Goal: Task Accomplishment & Management: Use online tool/utility

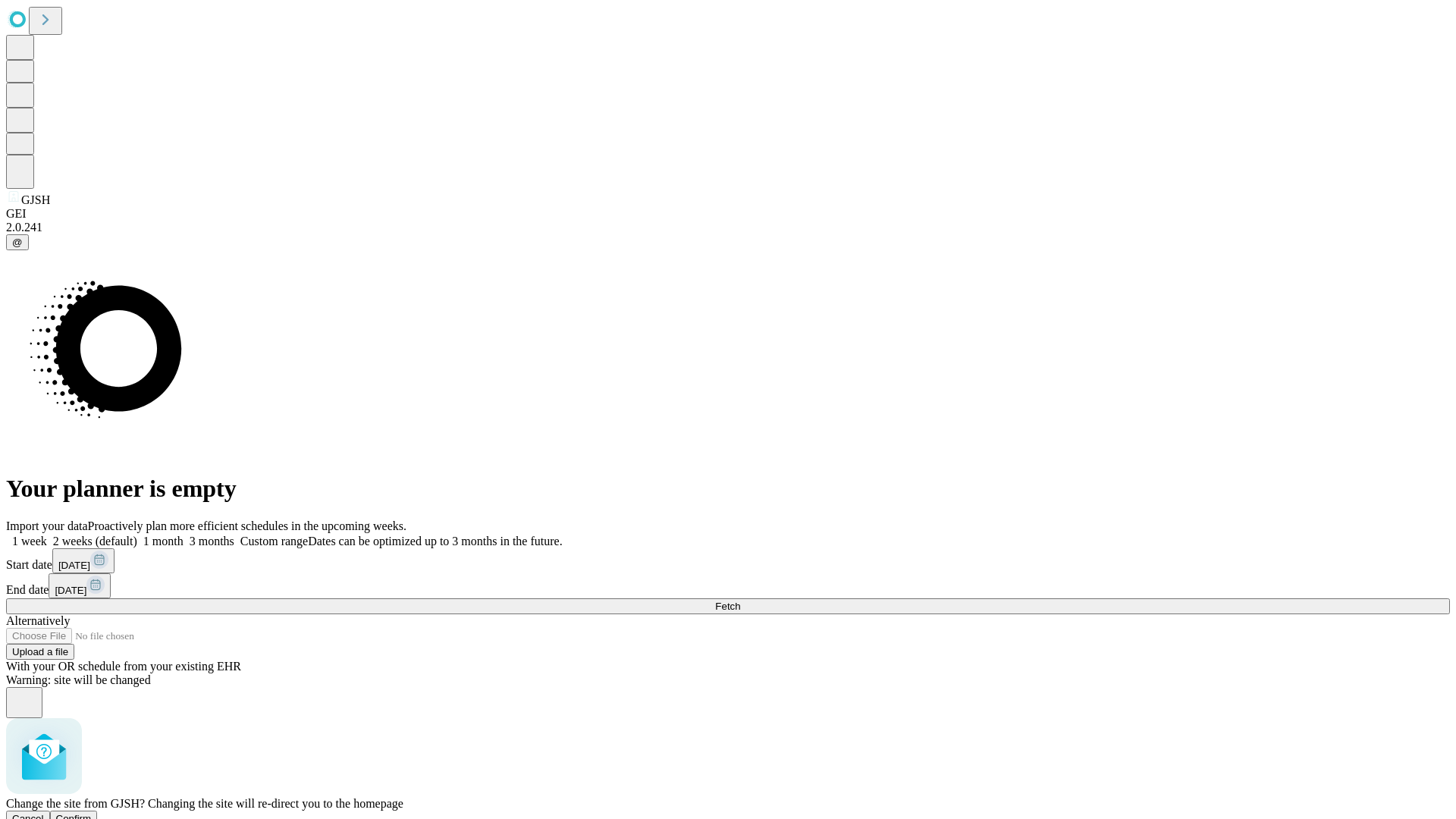
click at [92, 813] on span "Confirm" at bounding box center [74, 818] width 36 height 11
click at [137, 534] on label "2 weeks (default)" at bounding box center [92, 540] width 90 height 13
click at [740, 601] on span "Fetch" at bounding box center [728, 606] width 25 height 11
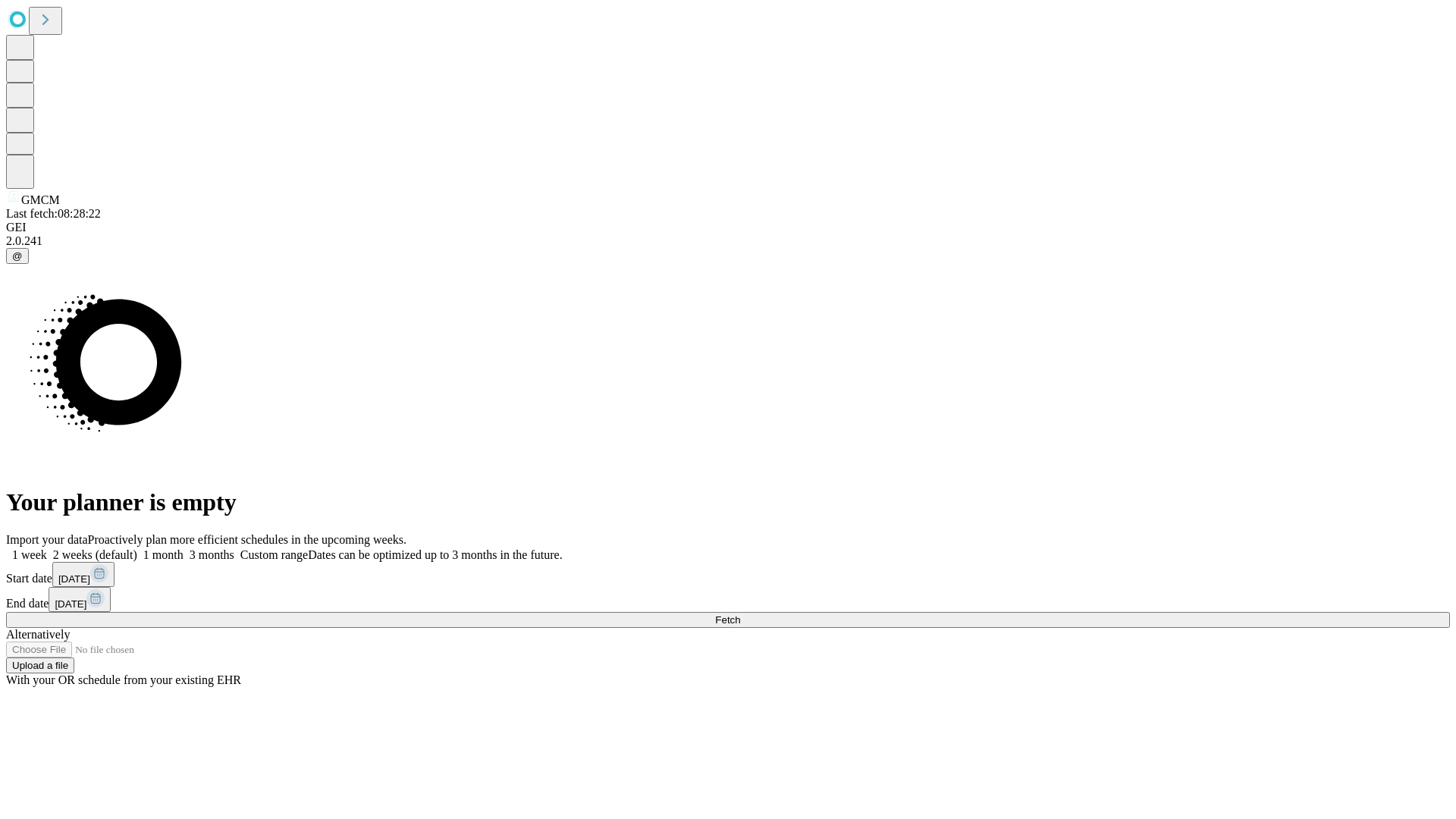
click at [137, 548] on label "2 weeks (default)" at bounding box center [92, 555] width 90 height 13
click at [740, 614] on span "Fetch" at bounding box center [728, 620] width 25 height 11
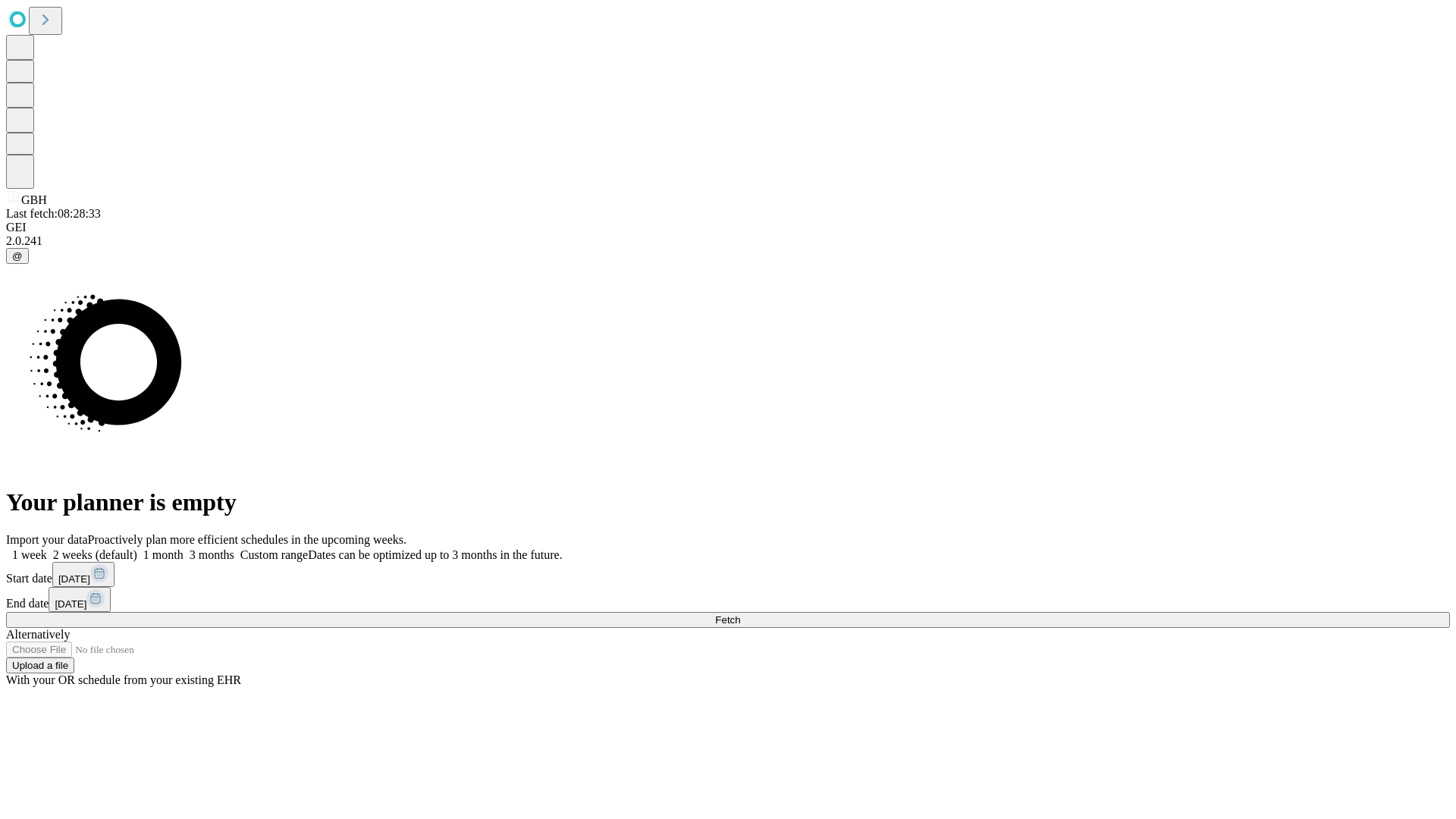
click at [137, 548] on label "2 weeks (default)" at bounding box center [92, 555] width 90 height 13
click at [740, 614] on span "Fetch" at bounding box center [728, 620] width 25 height 11
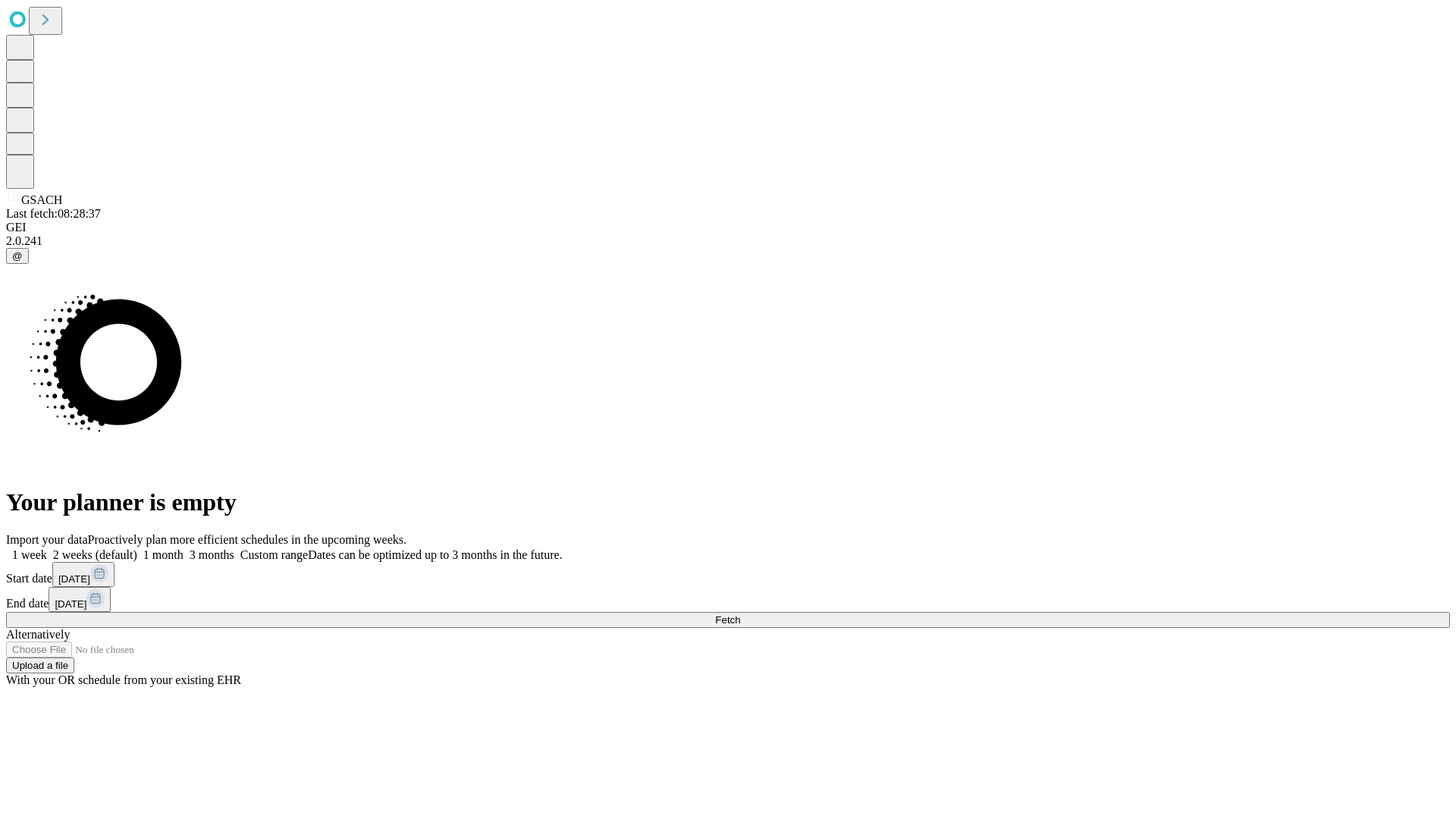
click at [137, 548] on label "2 weeks (default)" at bounding box center [92, 555] width 90 height 13
click at [740, 614] on span "Fetch" at bounding box center [728, 620] width 25 height 11
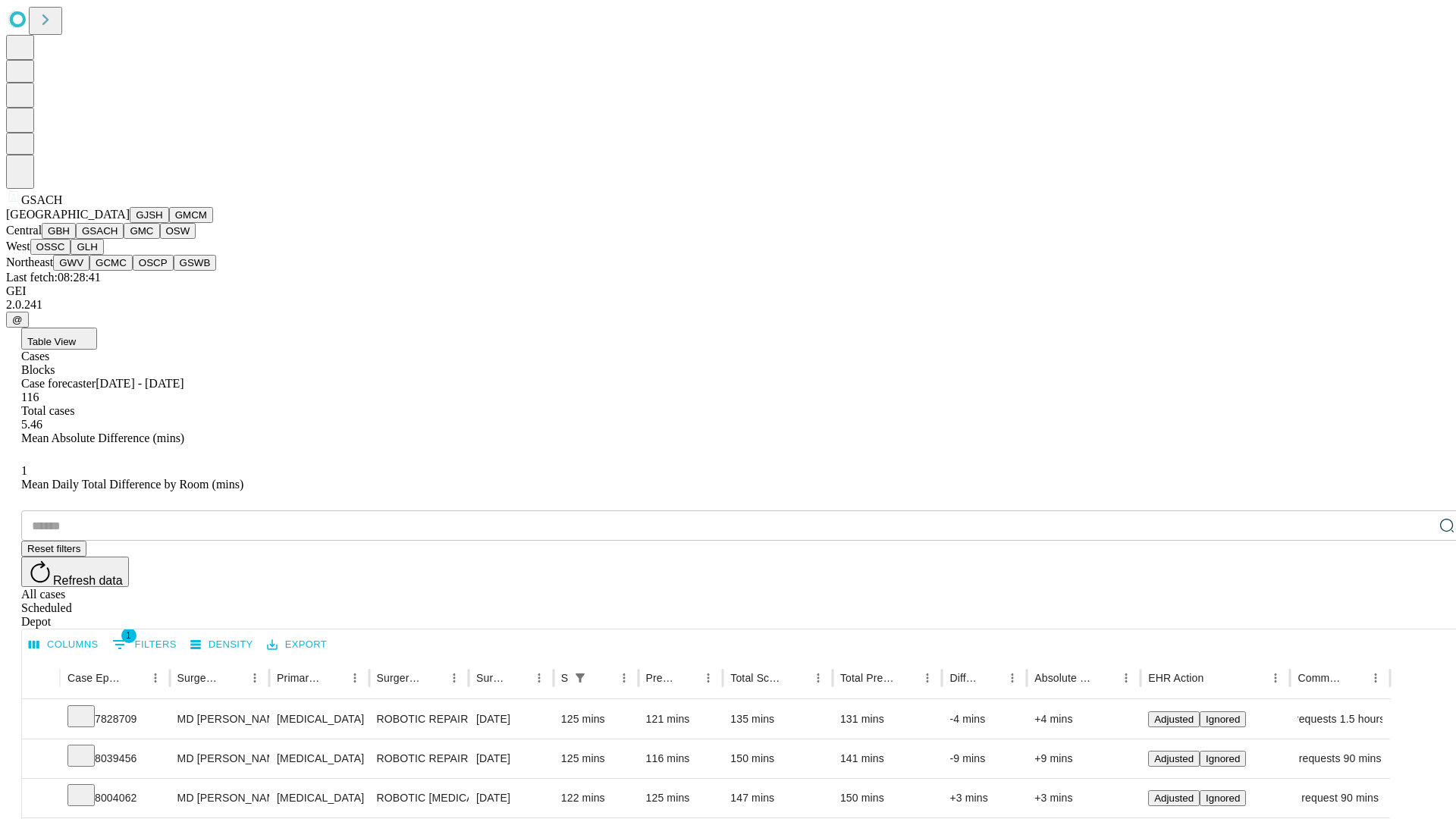
click at [124, 239] on button "GMC" at bounding box center [141, 231] width 36 height 16
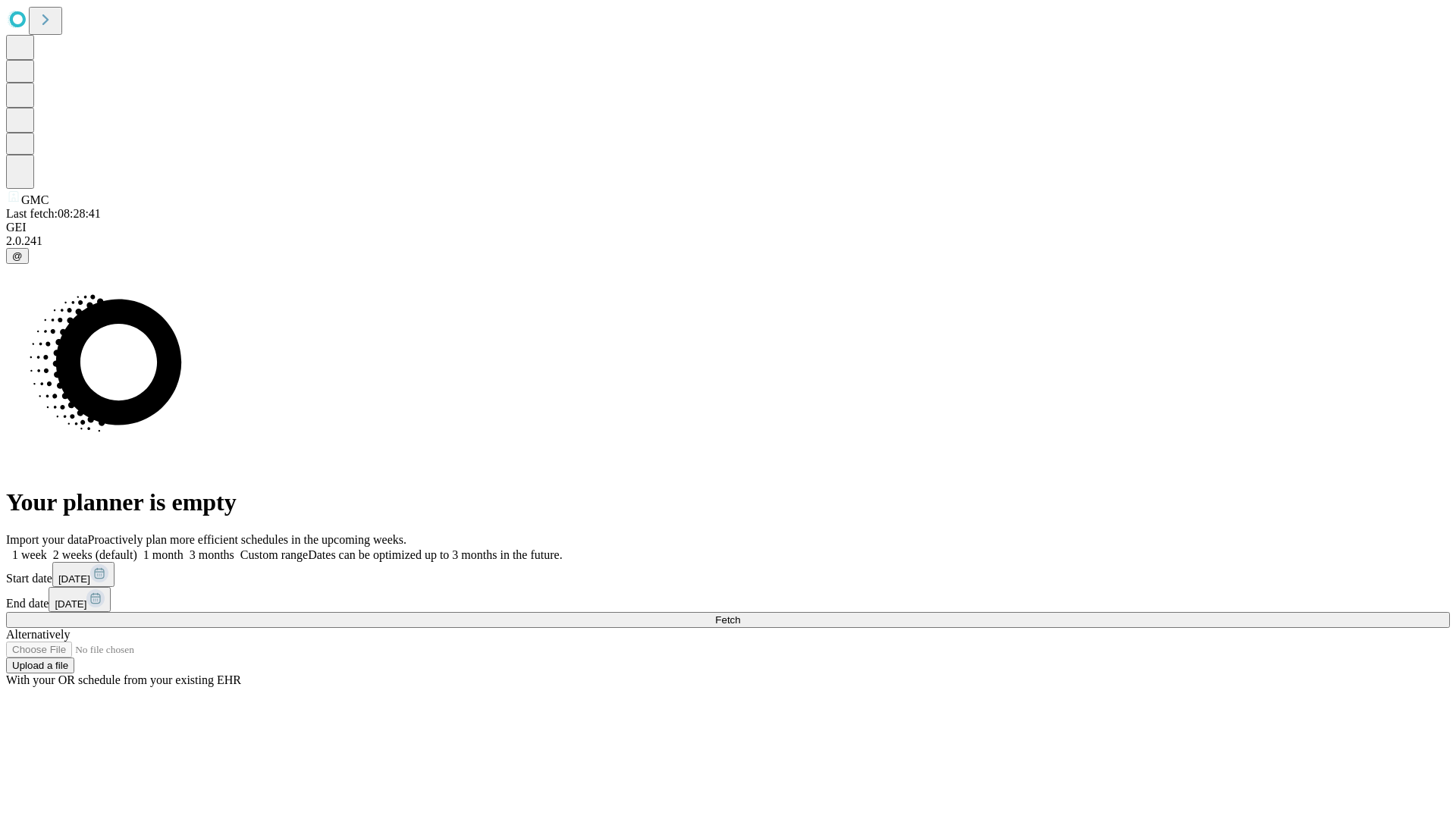
click at [137, 548] on label "2 weeks (default)" at bounding box center [92, 555] width 90 height 13
click at [740, 614] on span "Fetch" at bounding box center [728, 620] width 25 height 11
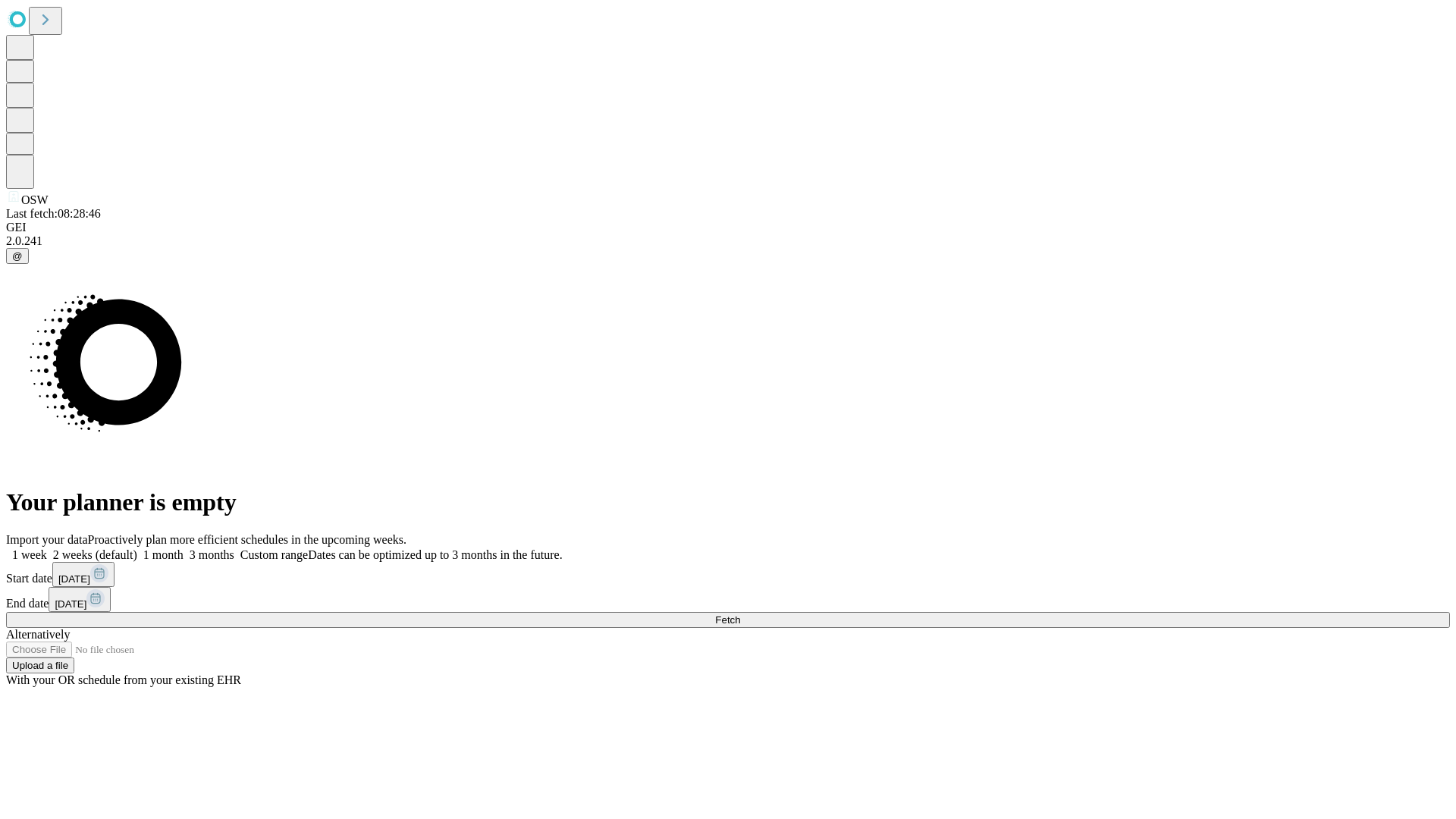
click at [137, 548] on label "2 weeks (default)" at bounding box center [92, 555] width 90 height 13
click at [740, 614] on span "Fetch" at bounding box center [728, 620] width 25 height 11
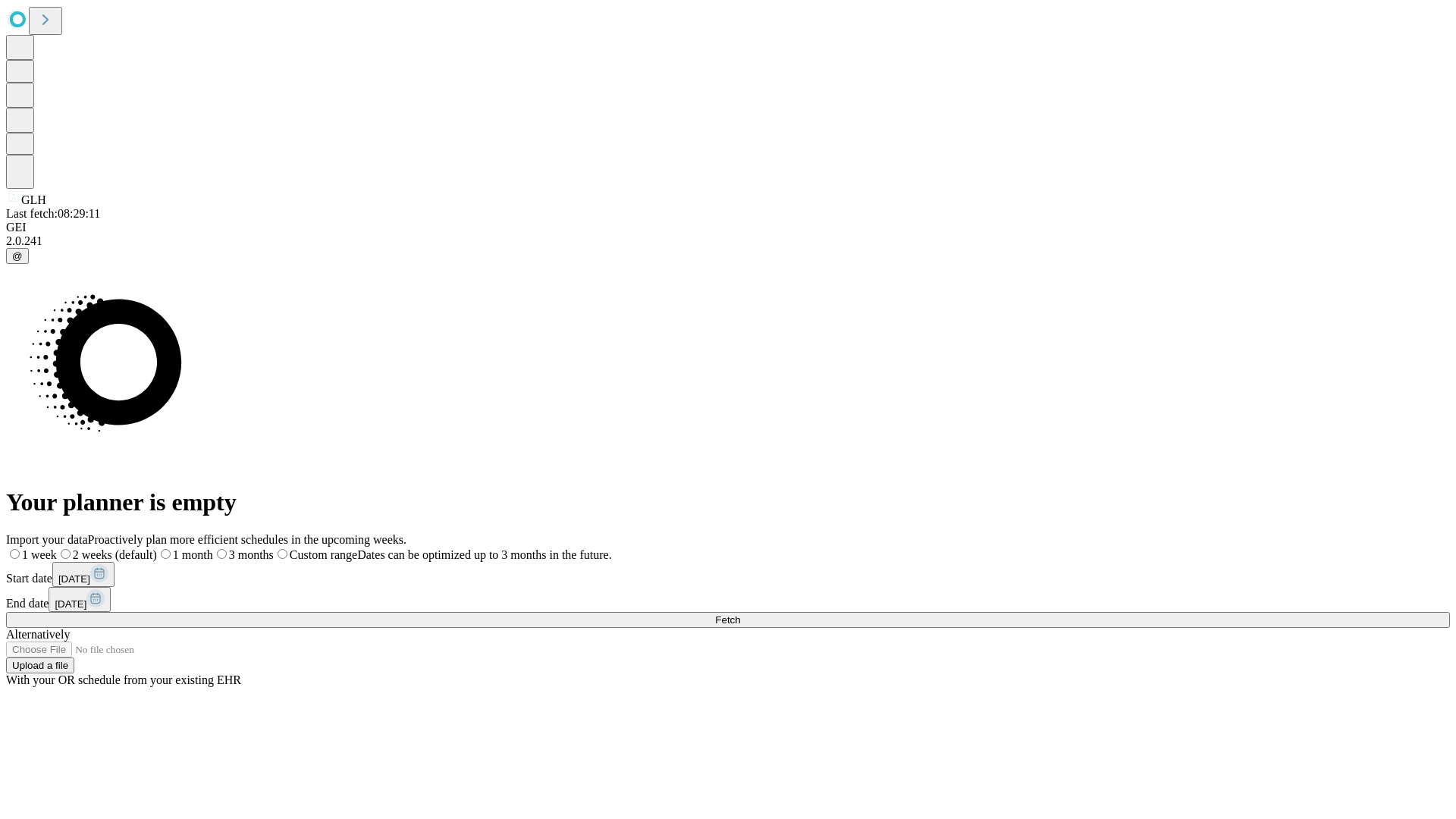
click at [740, 614] on span "Fetch" at bounding box center [728, 620] width 25 height 11
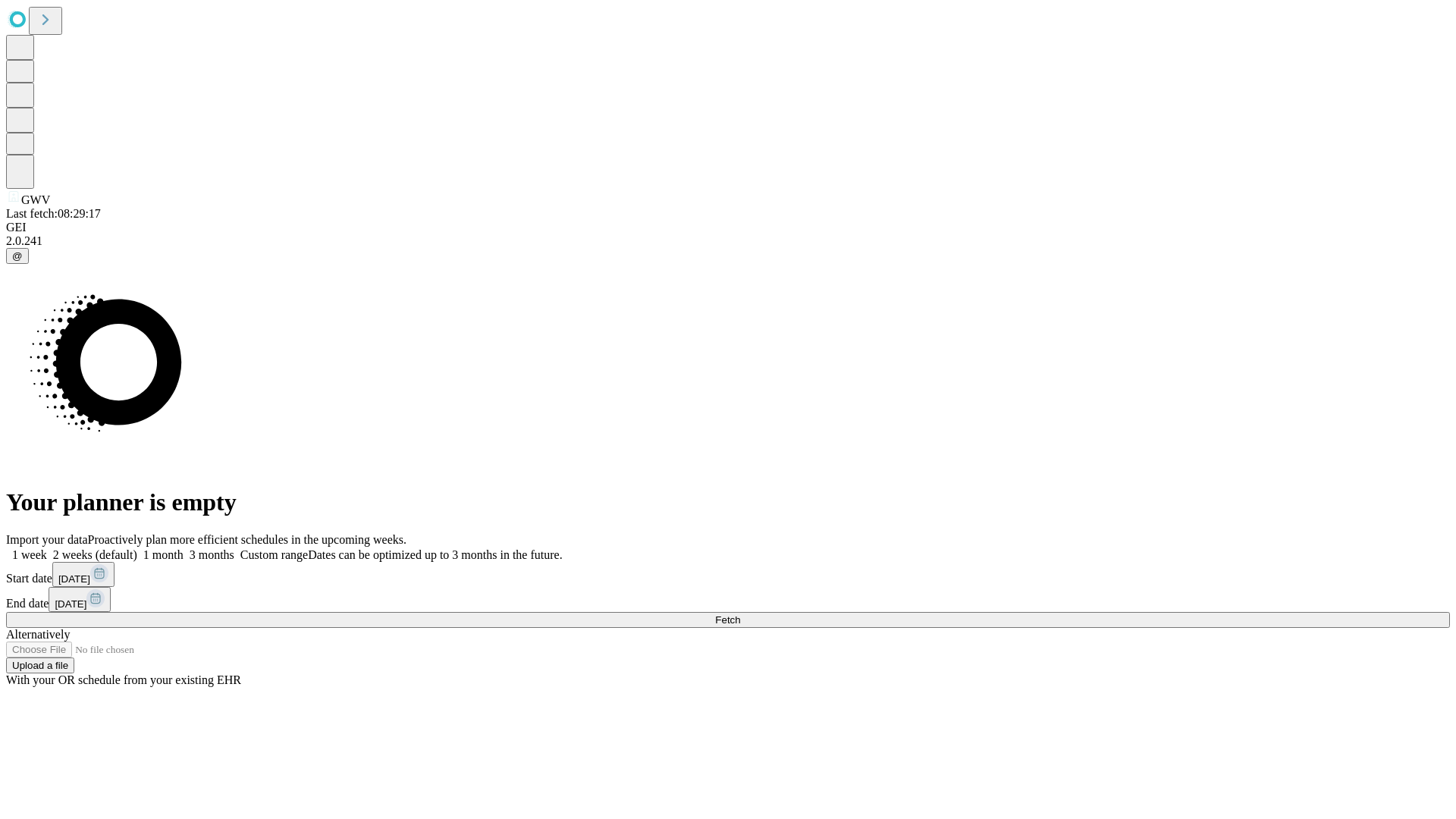
click at [137, 548] on label "2 weeks (default)" at bounding box center [92, 555] width 90 height 13
click at [740, 614] on span "Fetch" at bounding box center [728, 620] width 25 height 11
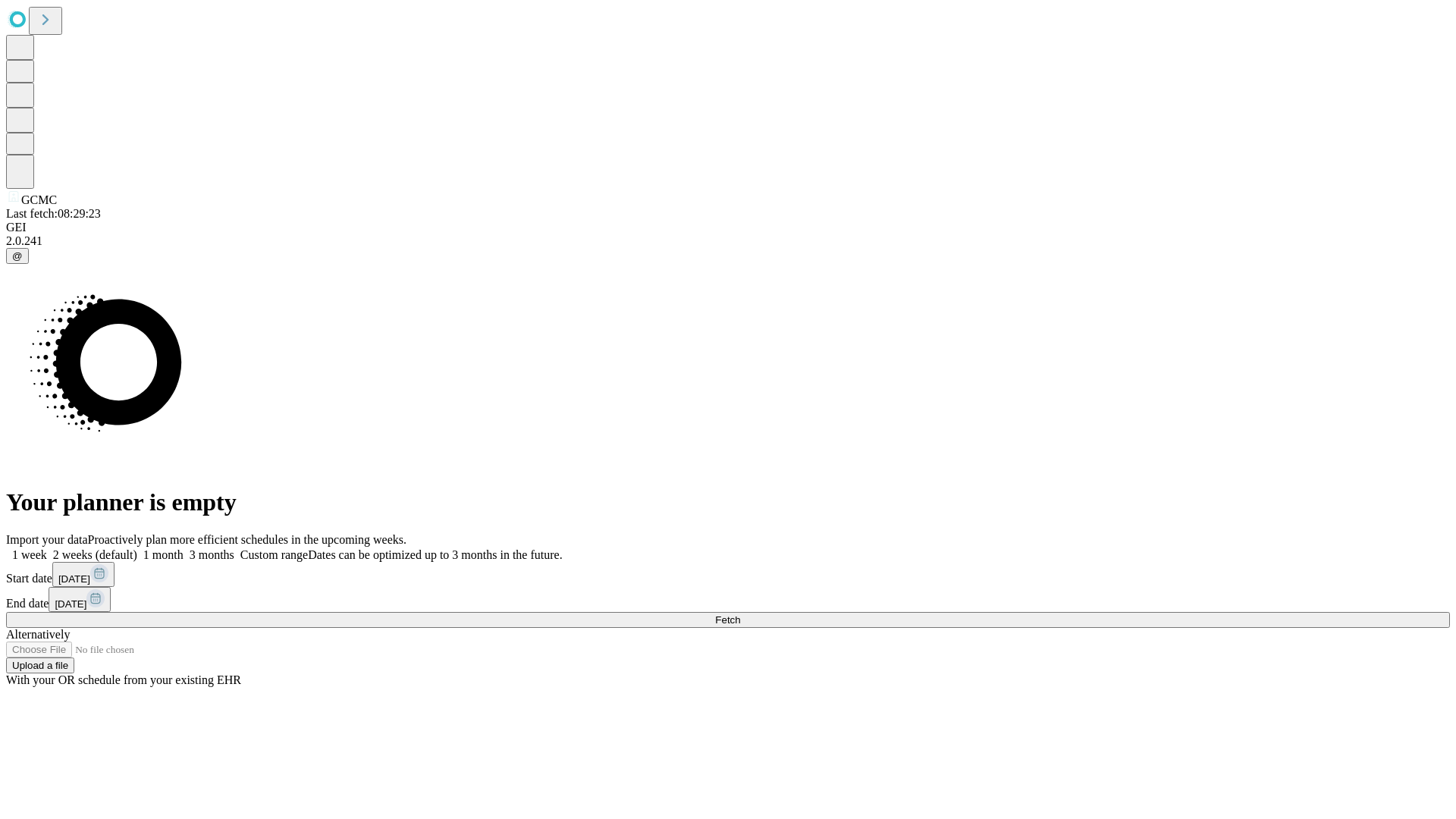
click at [137, 548] on label "2 weeks (default)" at bounding box center [92, 555] width 90 height 13
click at [740, 614] on span "Fetch" at bounding box center [728, 620] width 25 height 11
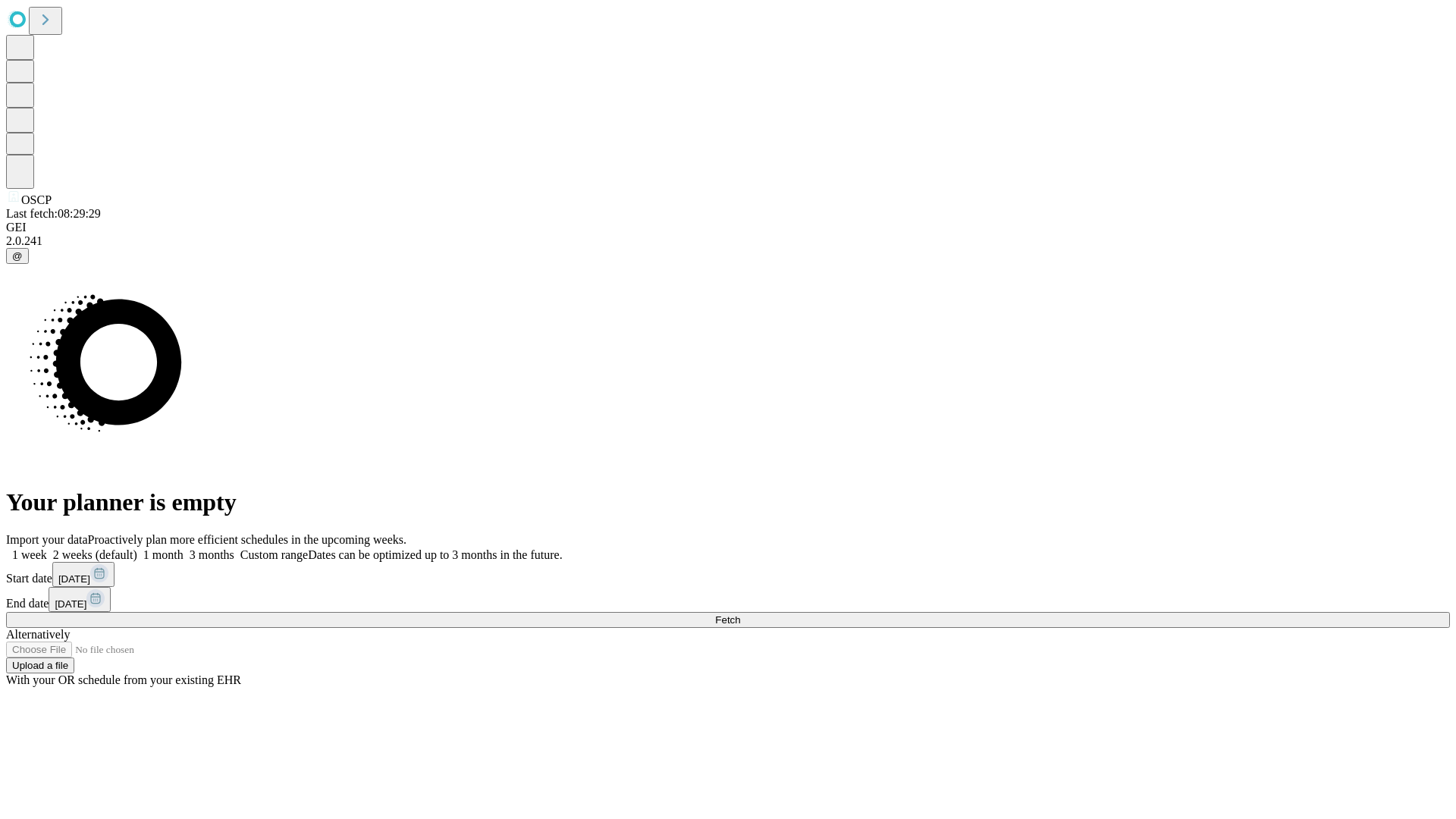
click at [137, 548] on label "2 weeks (default)" at bounding box center [92, 555] width 90 height 13
click at [740, 614] on span "Fetch" at bounding box center [728, 620] width 25 height 11
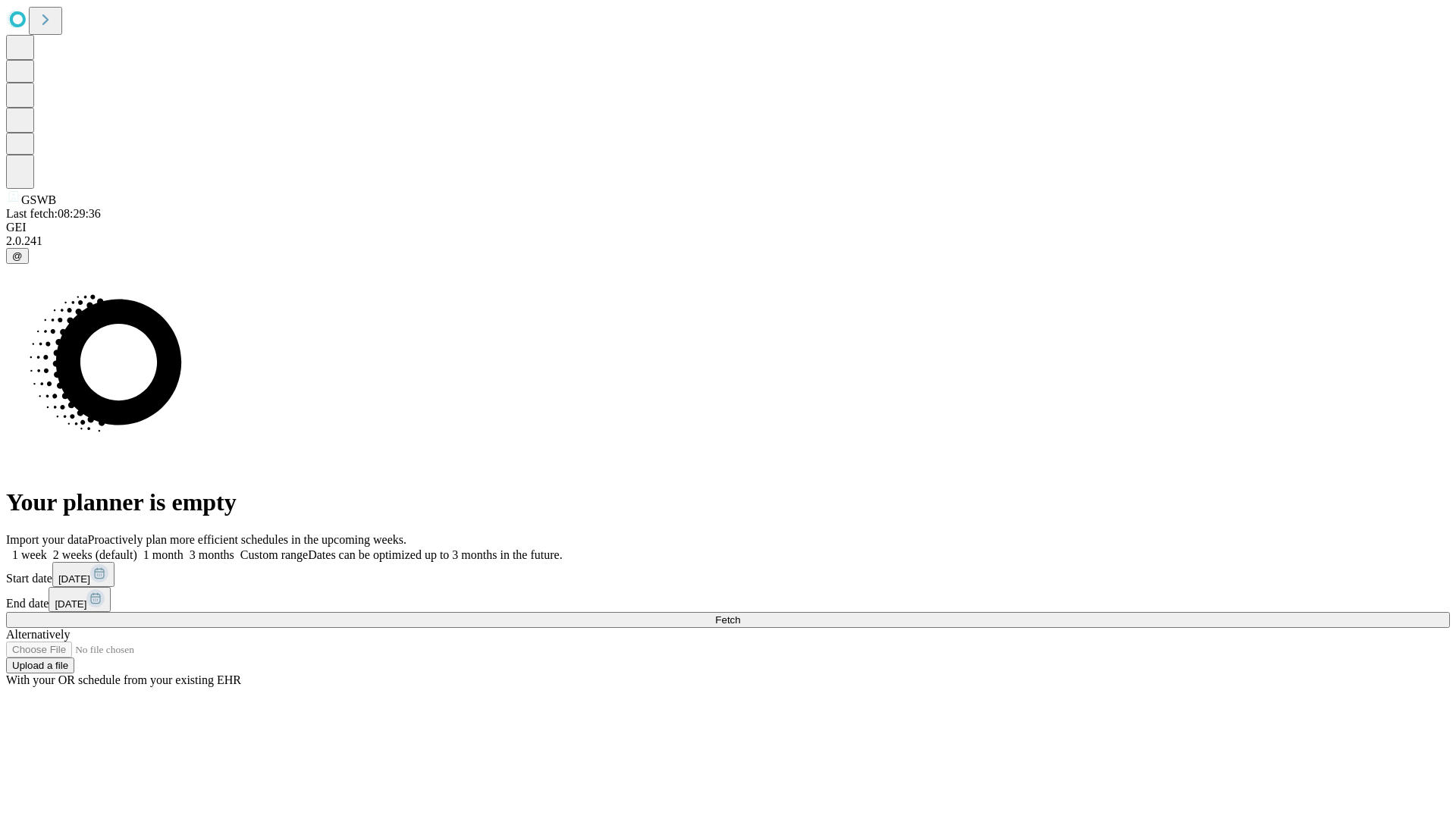
click at [137, 548] on label "2 weeks (default)" at bounding box center [92, 555] width 90 height 13
click at [740, 614] on span "Fetch" at bounding box center [728, 620] width 25 height 11
